Goal: Information Seeking & Learning: Learn about a topic

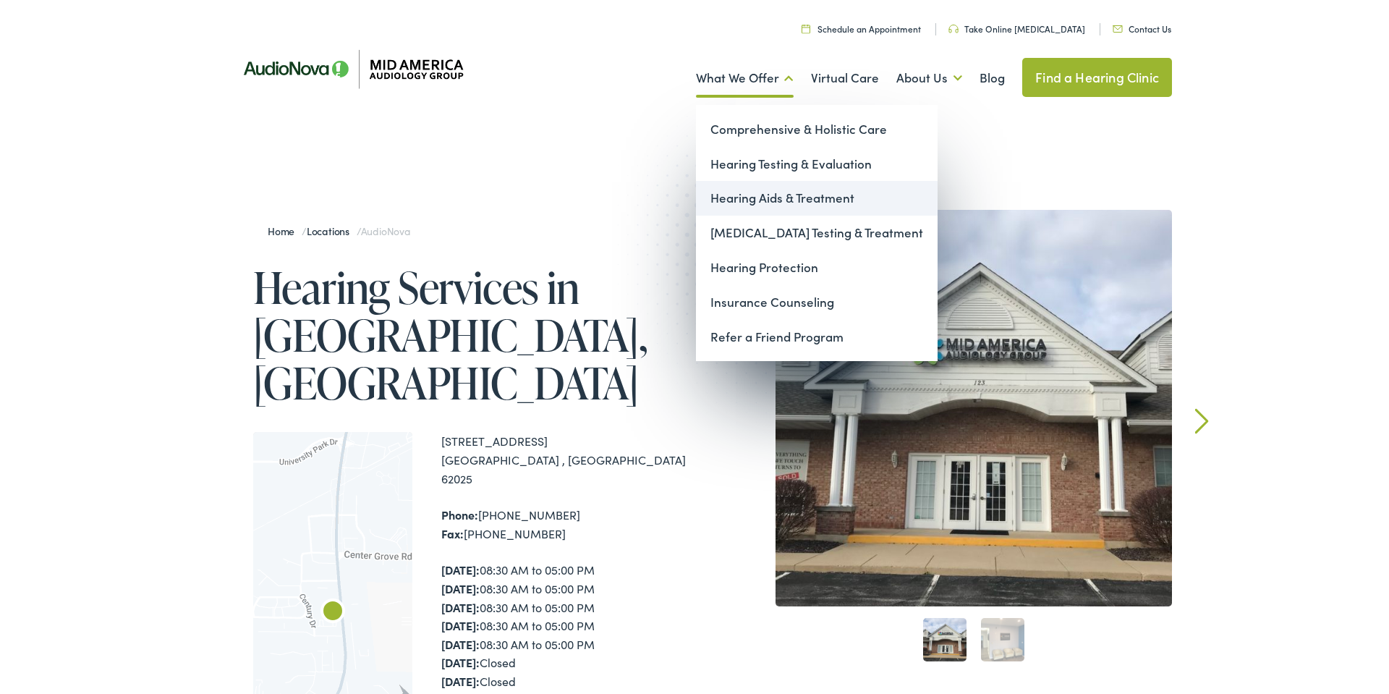
click at [749, 200] on link "Hearing Aids & Treatment" at bounding box center [817, 198] width 242 height 35
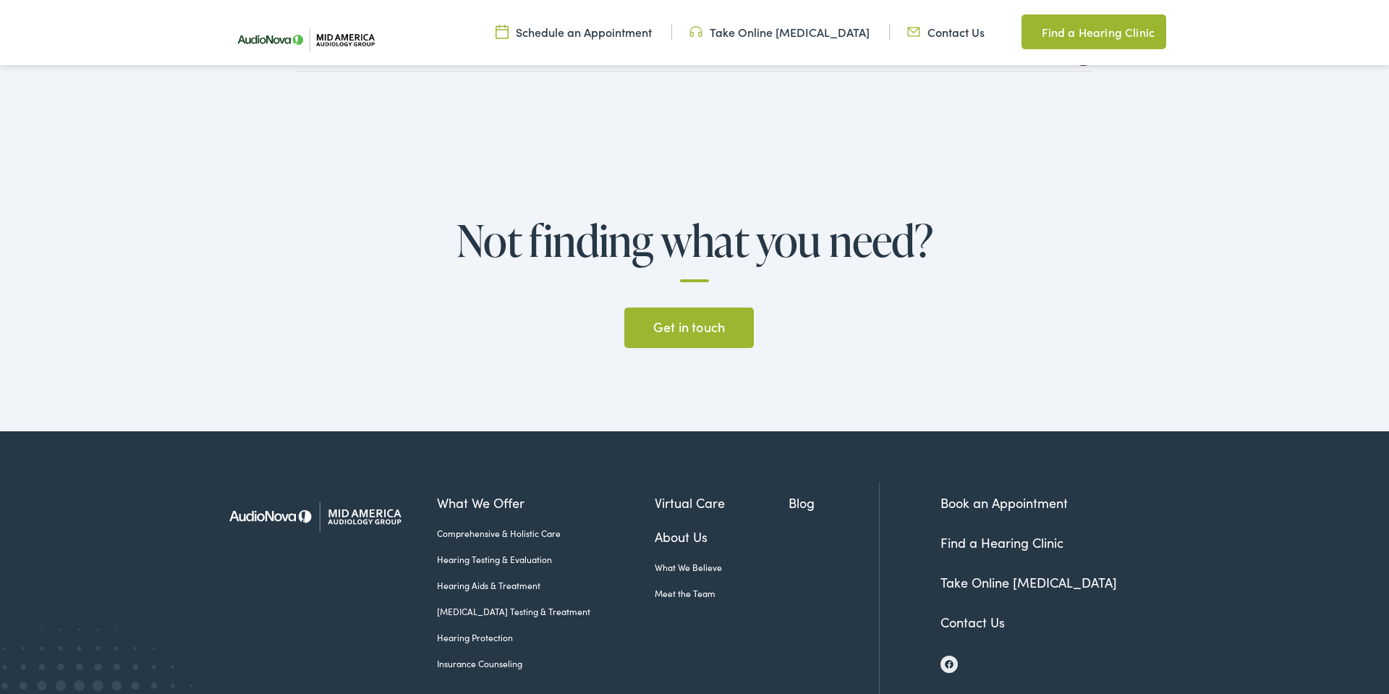
scroll to position [3777, 0]
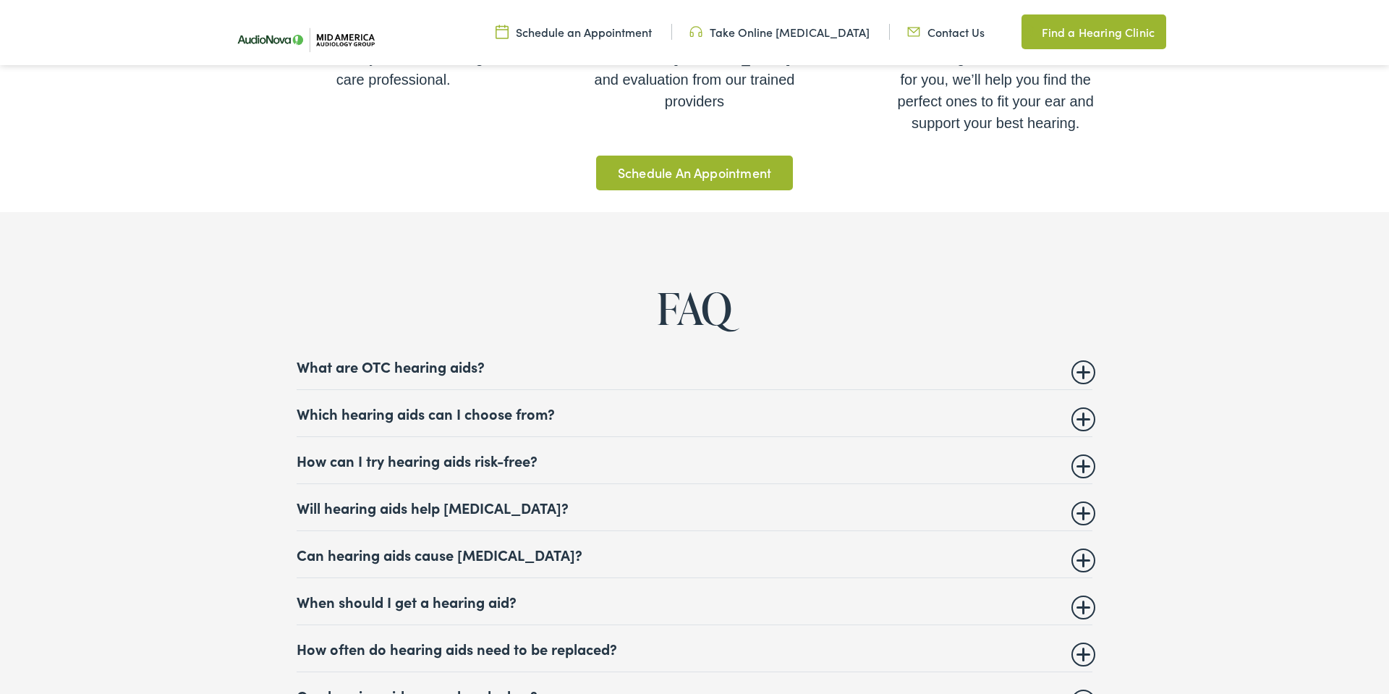
scroll to position [5619, 0]
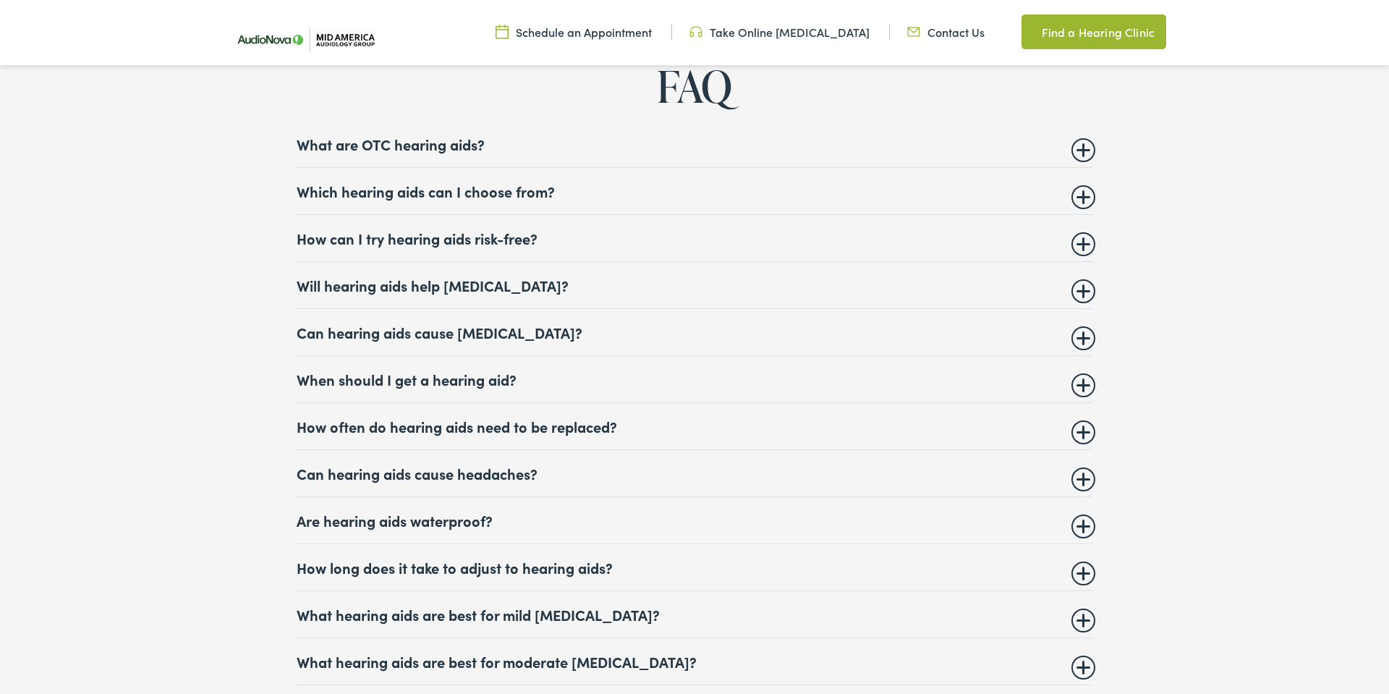
scroll to position [5851, 0]
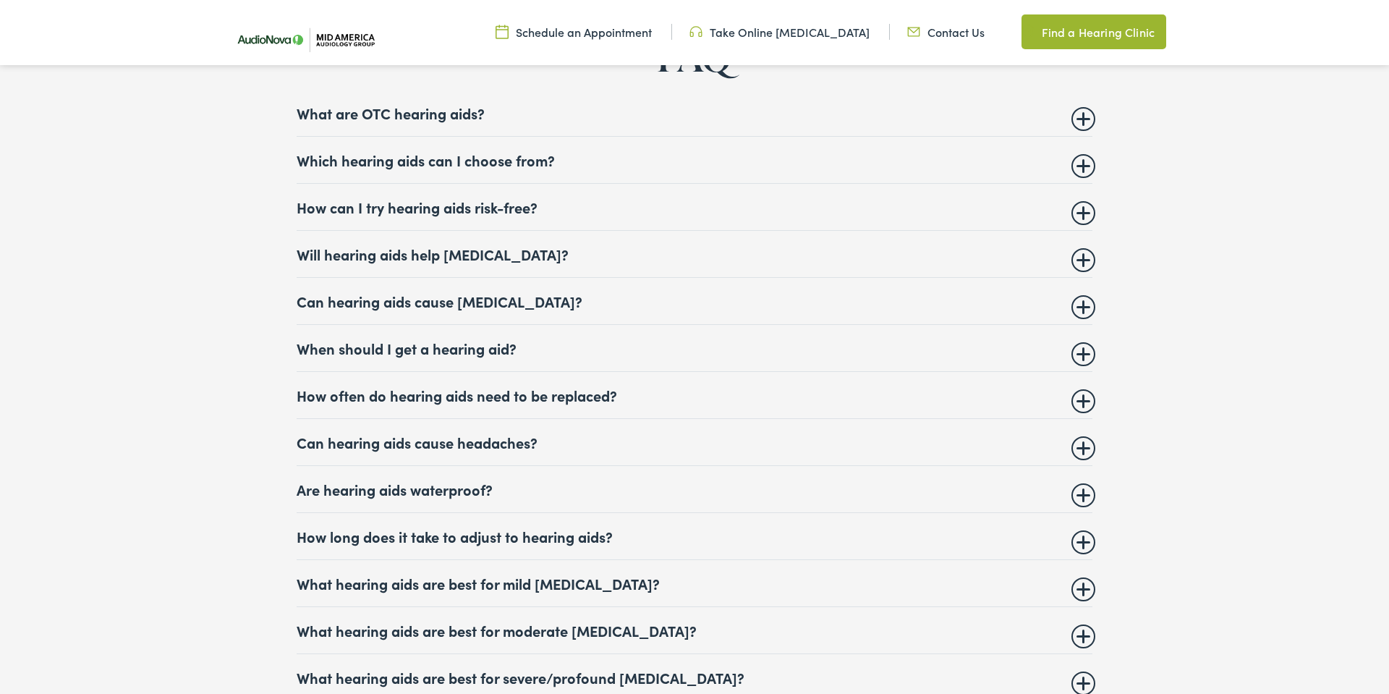
click at [477, 253] on summary "Will hearing aids help [MEDICAL_DATA]?" at bounding box center [695, 253] width 796 height 17
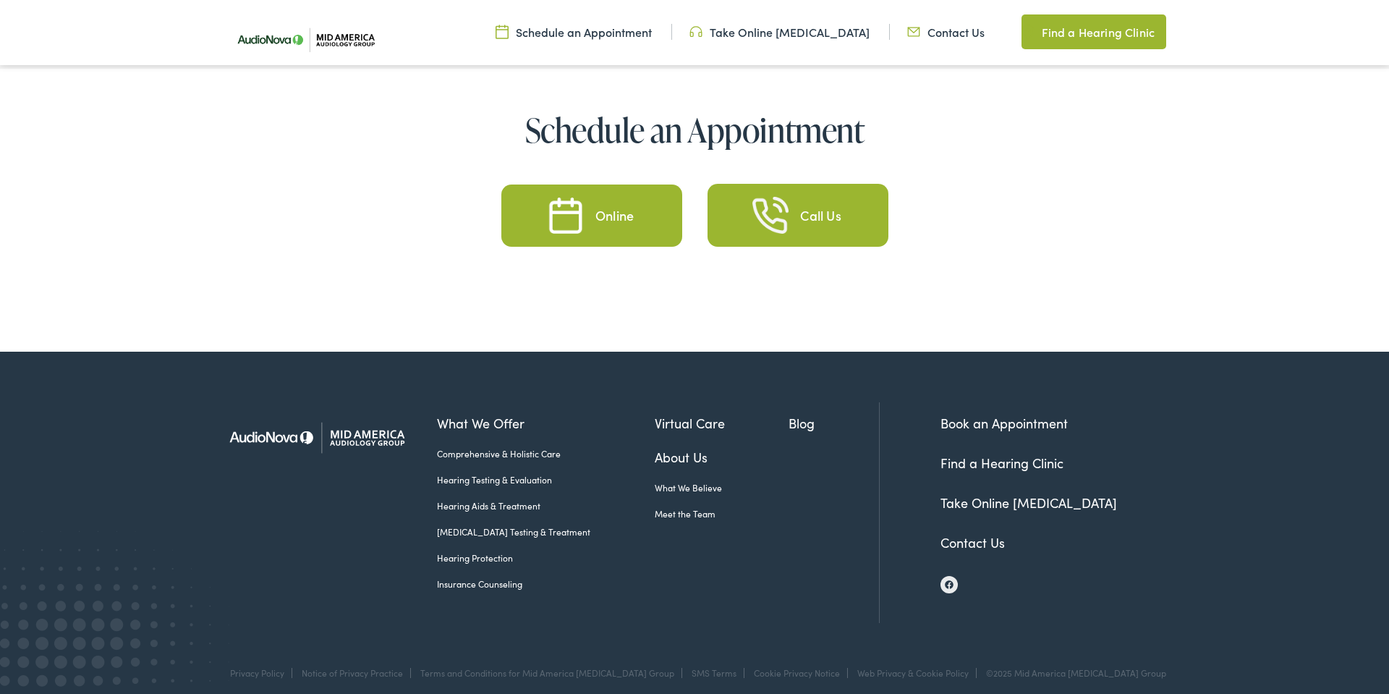
scroll to position [7101, 0]
